Goal: Information Seeking & Learning: Learn about a topic

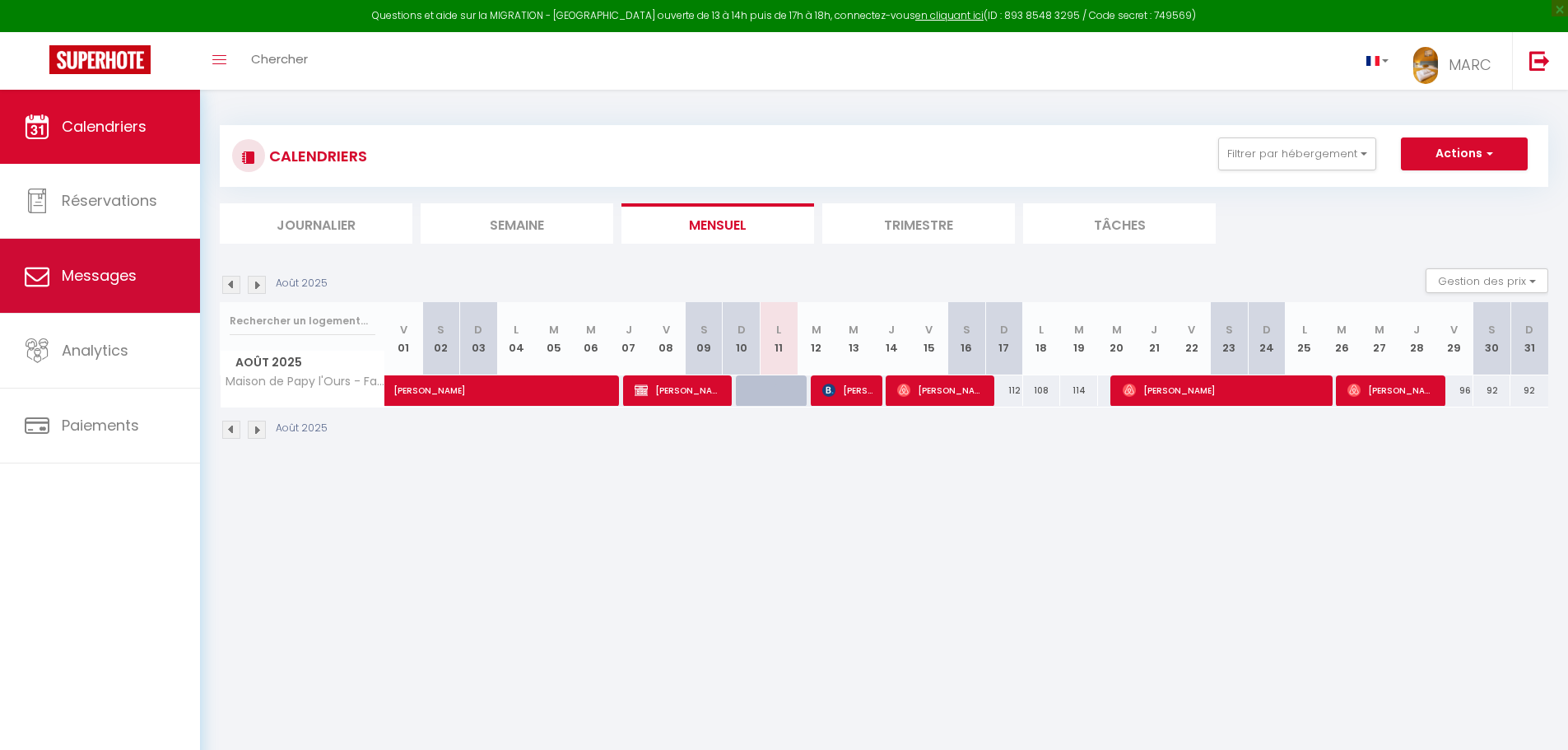
click at [118, 277] on span "Messages" at bounding box center [99, 275] width 75 height 21
select select "message"
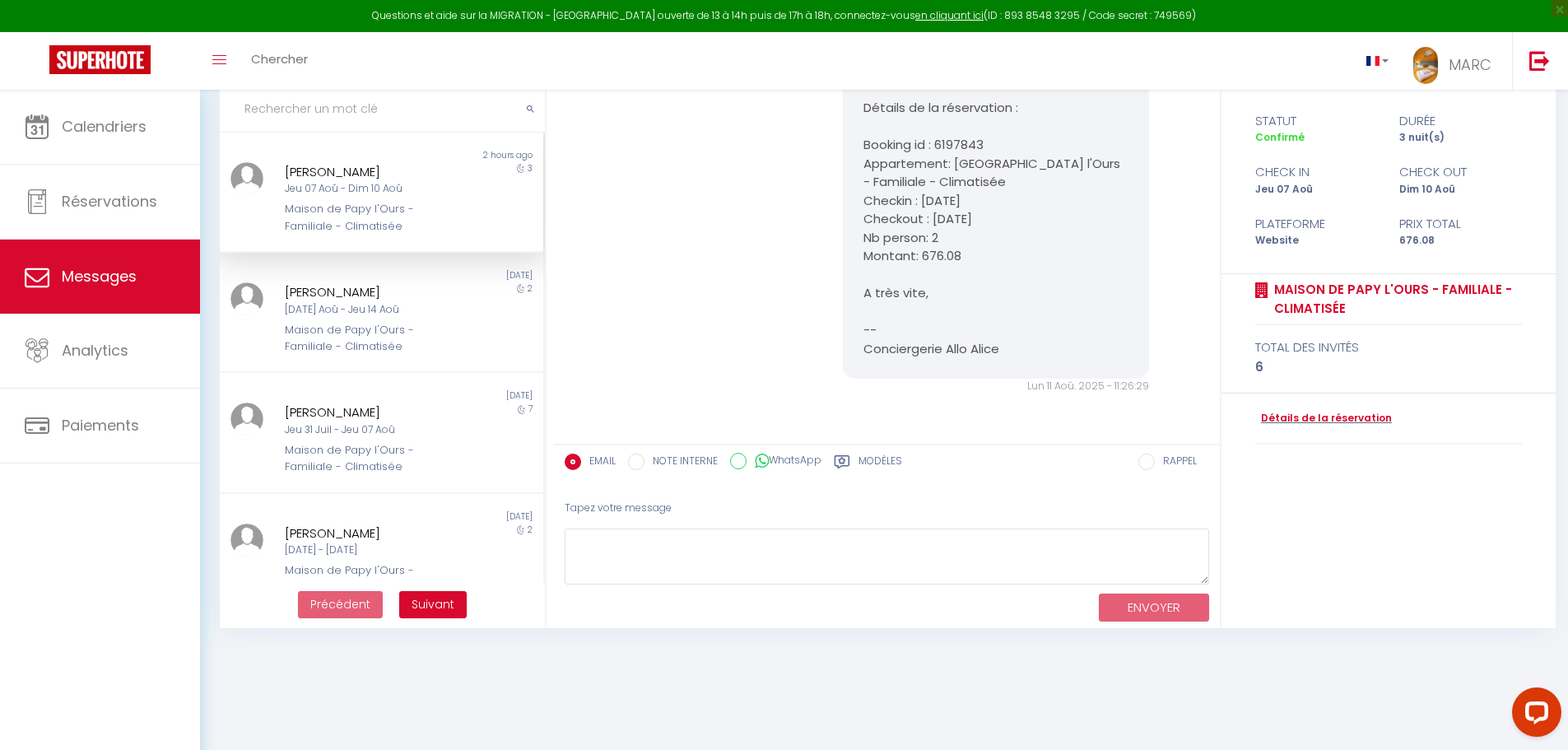
scroll to position [5051, 0]
click at [322, 310] on div "[DATE] Aoû - Jeu 14 Aoû" at bounding box center [368, 310] width 167 height 16
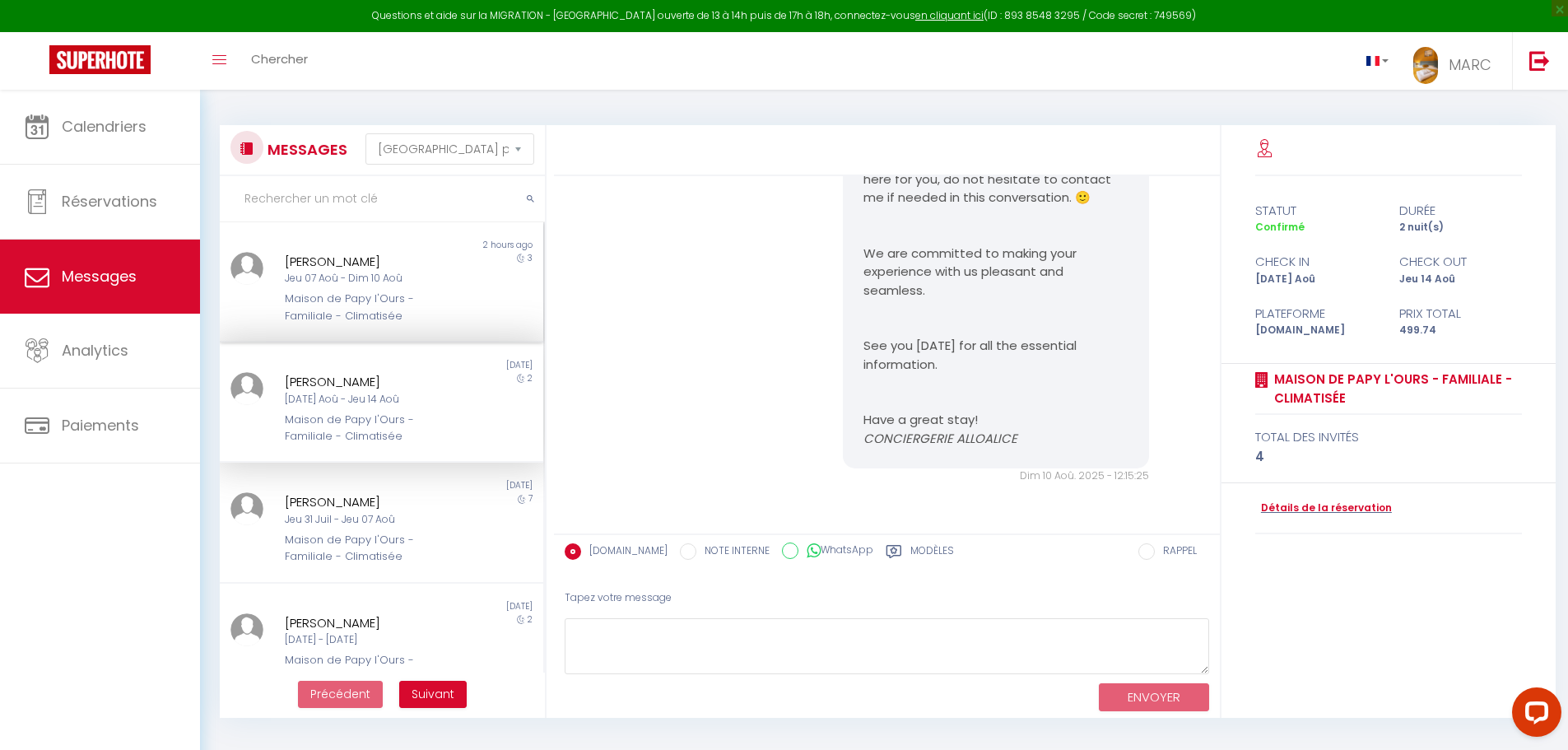
click at [327, 260] on div "[PERSON_NAME]" at bounding box center [368, 261] width 167 height 20
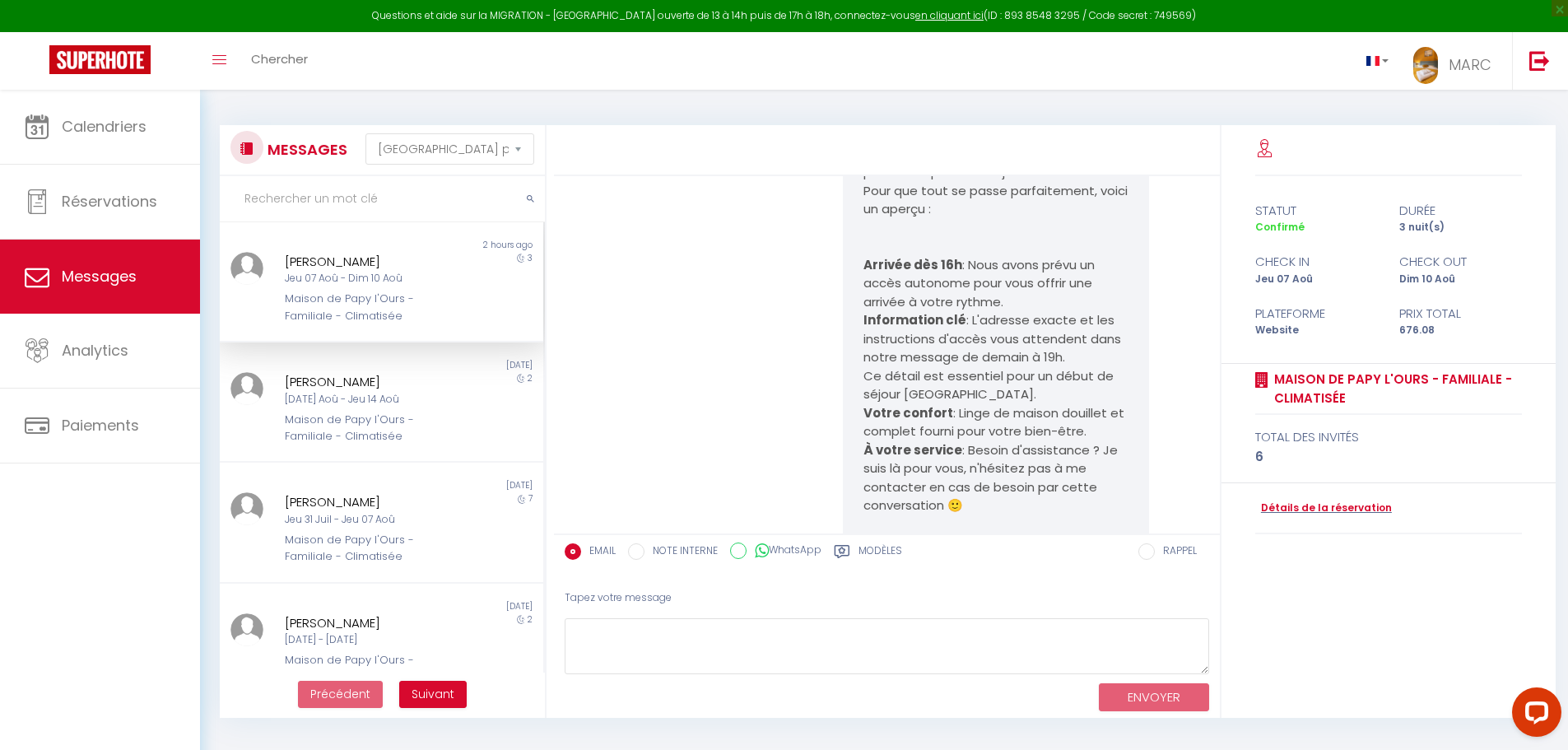
scroll to position [5051, 0]
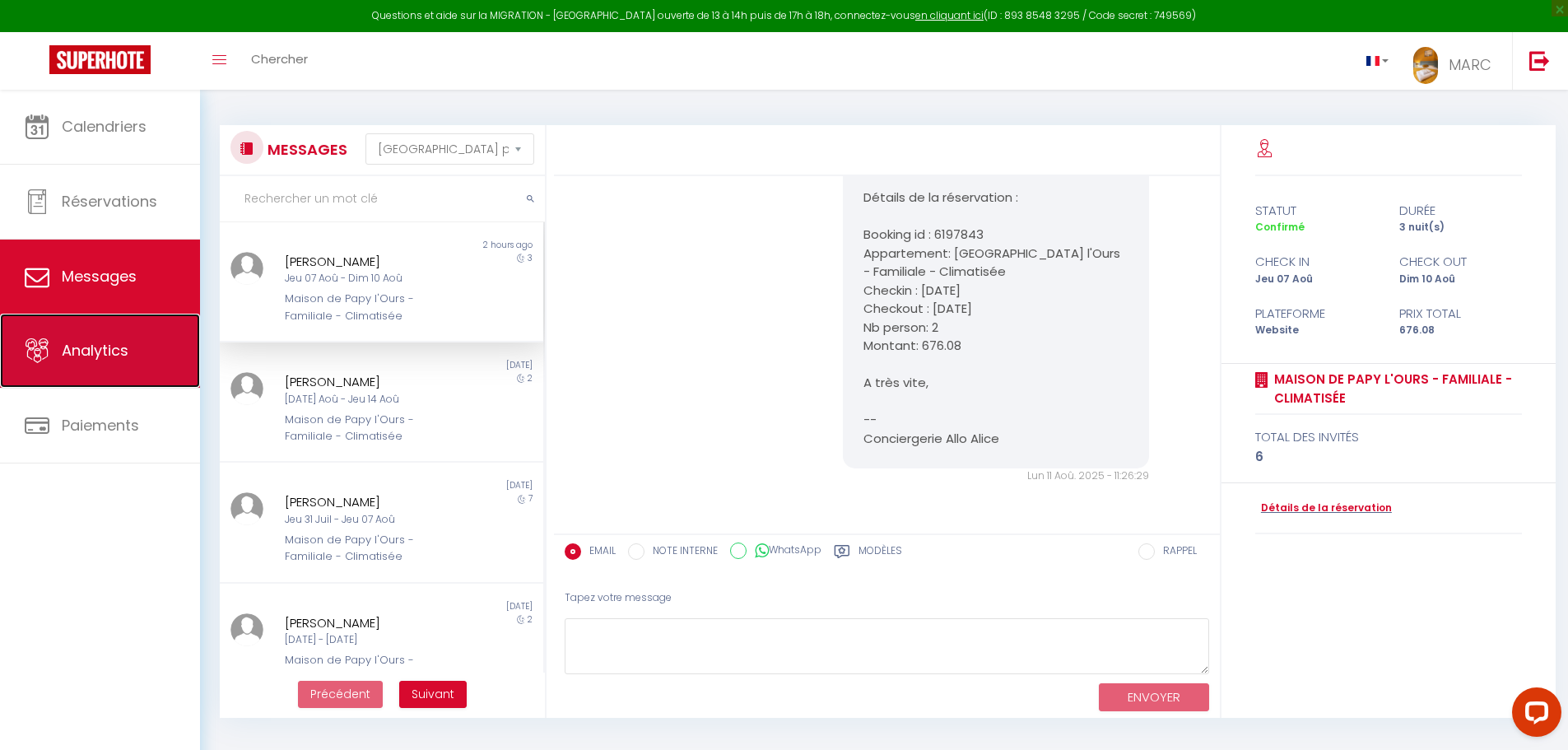
click at [82, 350] on span "Analytics" at bounding box center [95, 350] width 67 height 21
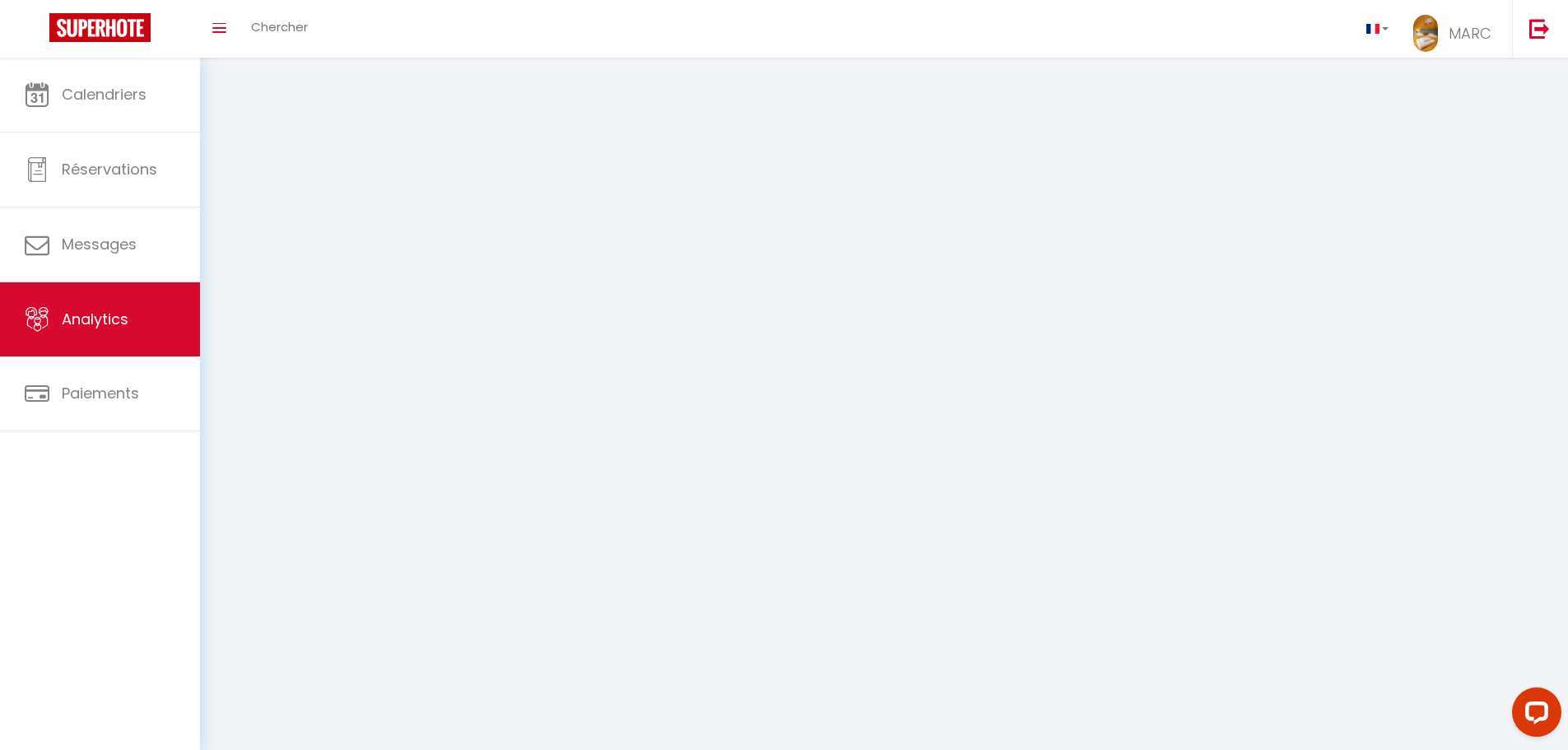
select select "2025"
select select "8"
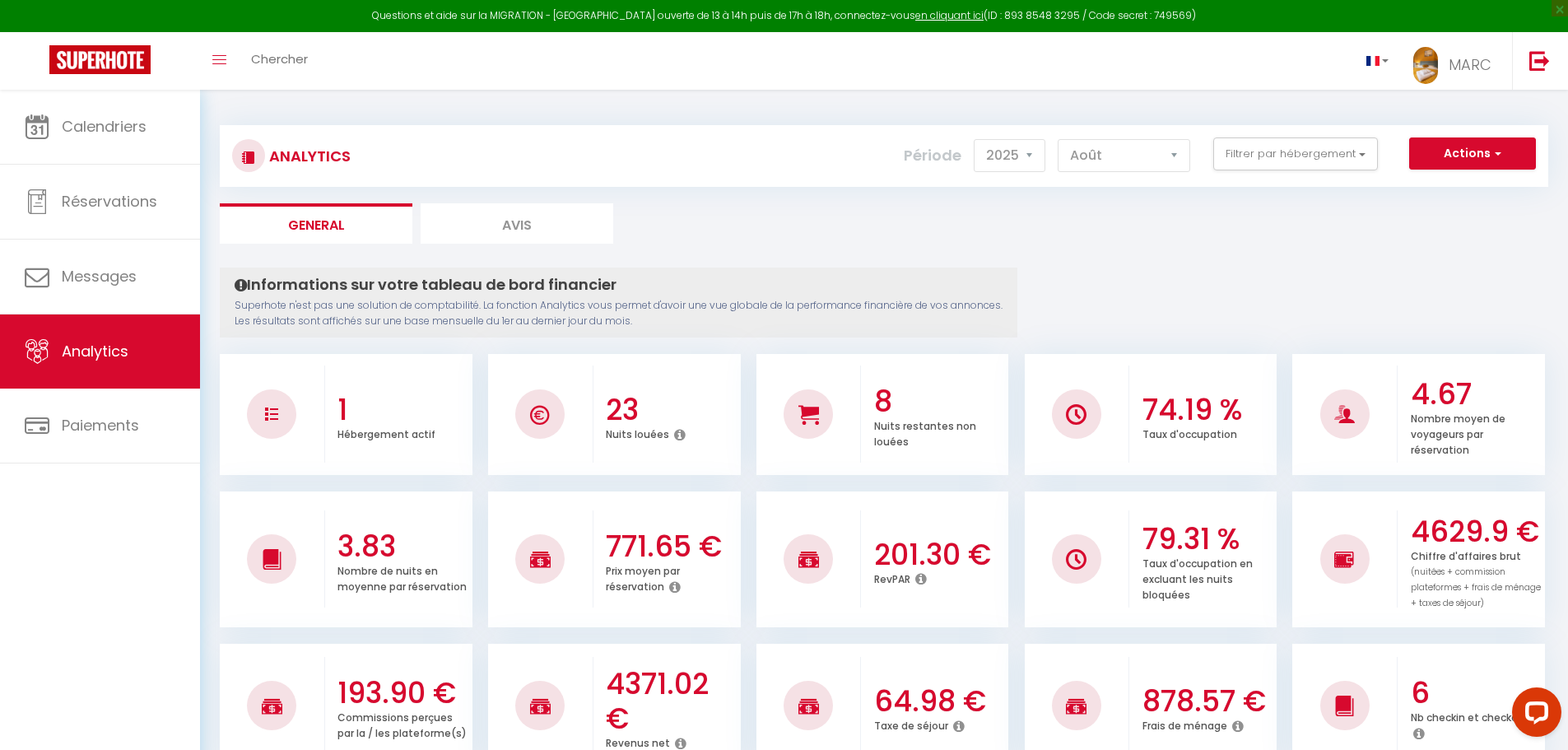
click at [498, 220] on li "Avis" at bounding box center [516, 223] width 192 height 40
select select "2025"
